Goal: Entertainment & Leisure: Browse casually

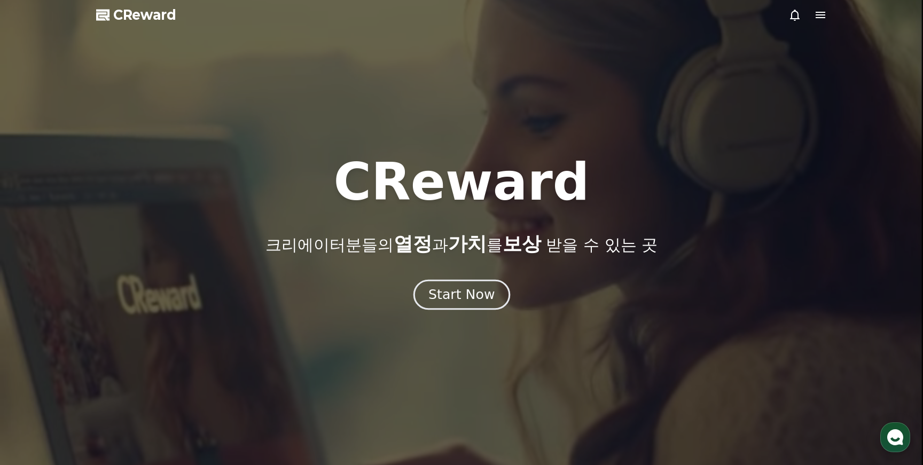
click at [459, 295] on div "Start Now" at bounding box center [461, 295] width 66 height 18
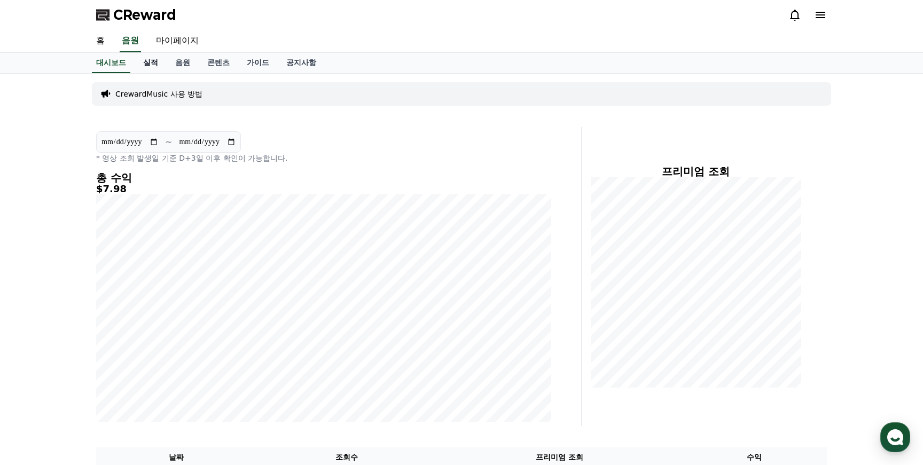
click at [144, 64] on link "실적" at bounding box center [151, 63] width 32 height 20
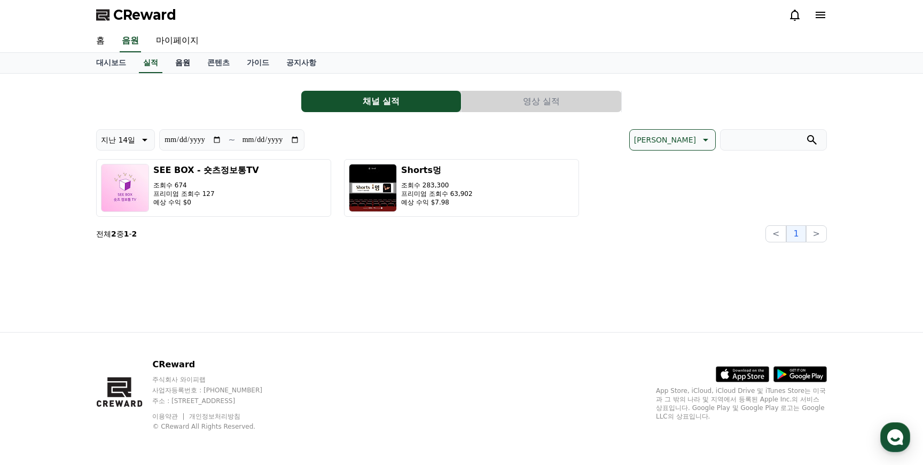
click at [174, 64] on link "음원" at bounding box center [183, 63] width 32 height 20
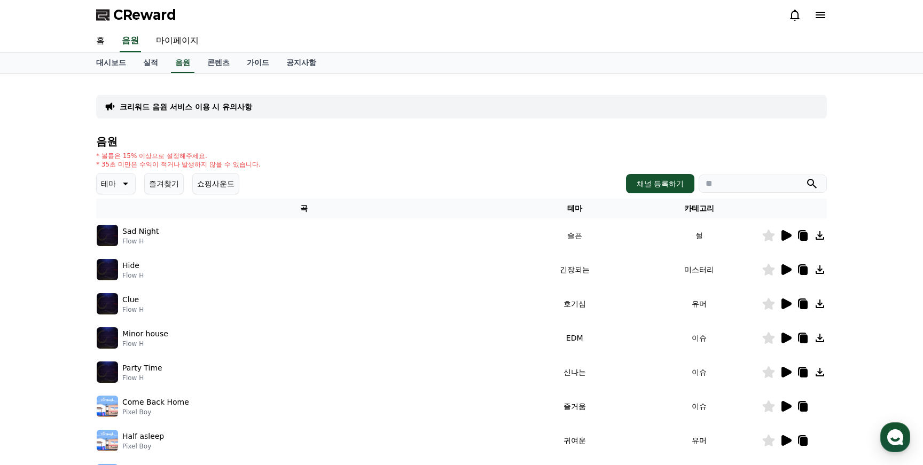
click at [115, 182] on button "테마" at bounding box center [116, 183] width 40 height 21
click at [116, 237] on button "잔잔한" at bounding box center [113, 232] width 31 height 23
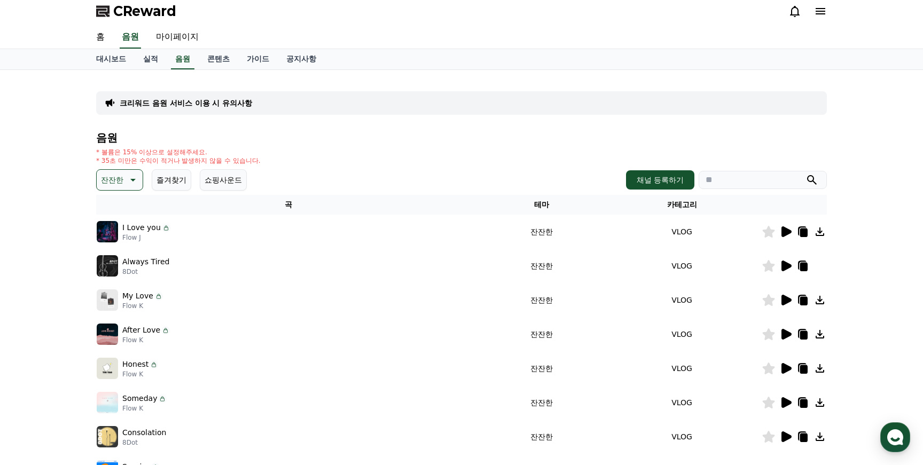
click at [785, 233] on icon at bounding box center [786, 231] width 10 height 11
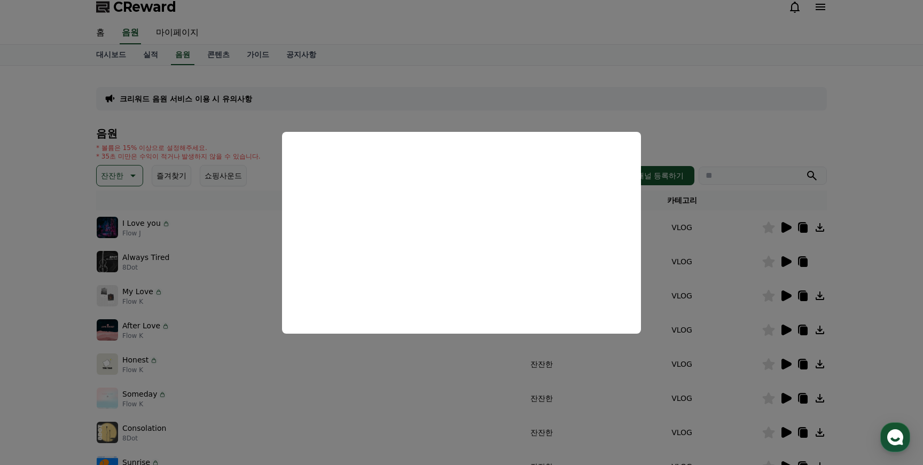
scroll to position [10, 0]
click at [779, 113] on button "close modal" at bounding box center [461, 232] width 923 height 465
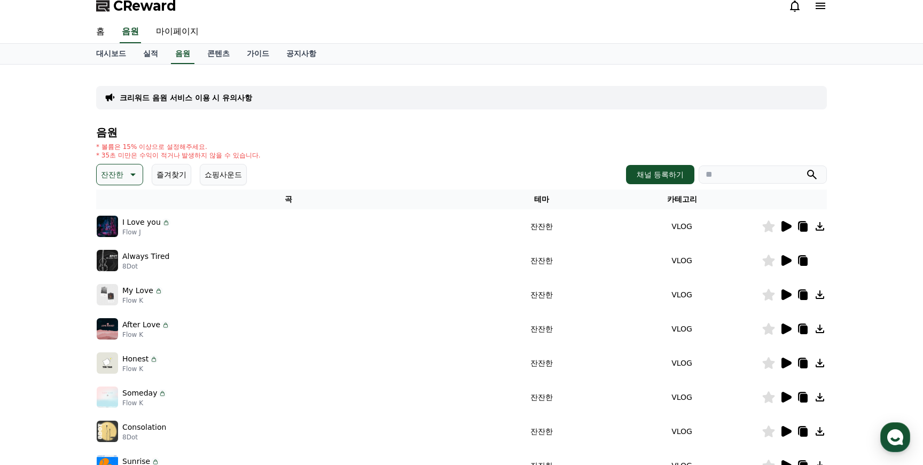
click at [821, 227] on icon at bounding box center [819, 226] width 13 height 13
click at [805, 225] on icon at bounding box center [803, 227] width 7 height 9
click at [784, 225] on icon at bounding box center [786, 226] width 10 height 11
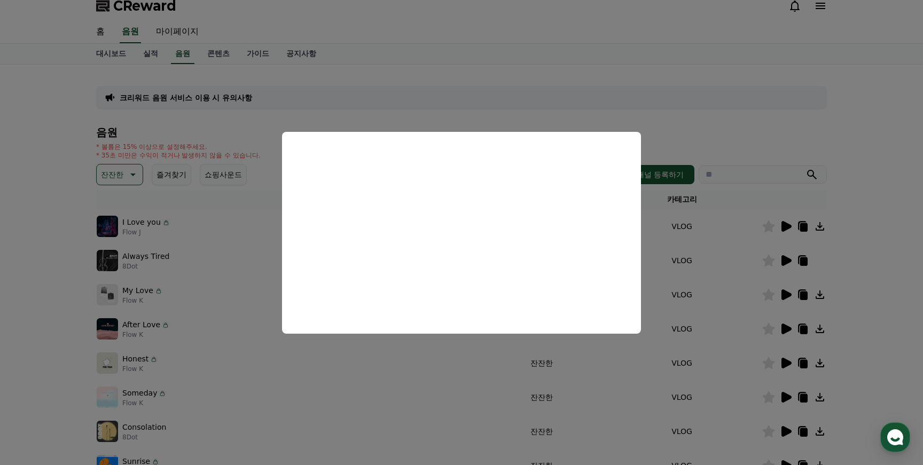
click at [718, 114] on button "close modal" at bounding box center [461, 232] width 923 height 465
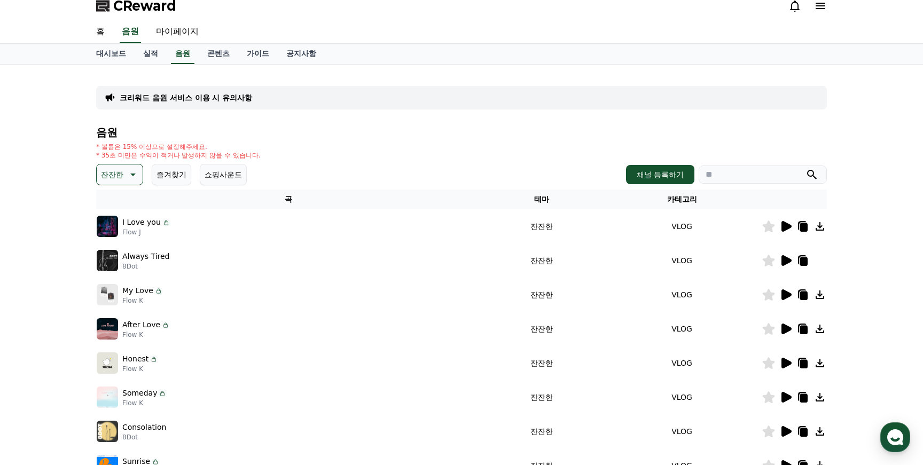
click at [787, 262] on icon at bounding box center [786, 260] width 10 height 11
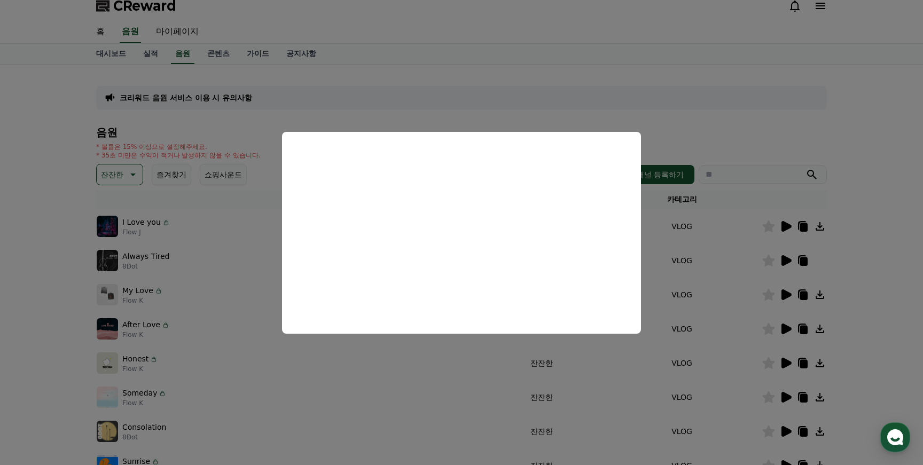
click at [769, 115] on button "close modal" at bounding box center [461, 232] width 923 height 465
